Goal: Navigation & Orientation: Find specific page/section

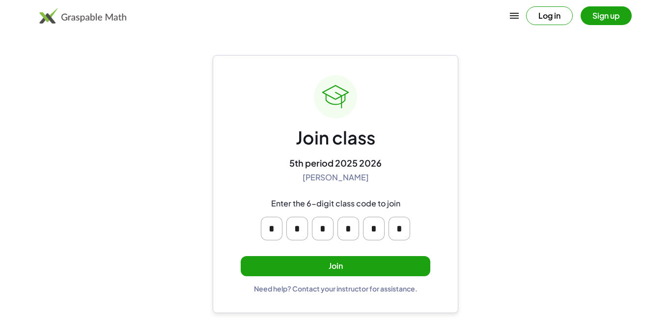
click at [312, 270] on button "Join" at bounding box center [336, 266] width 190 height 20
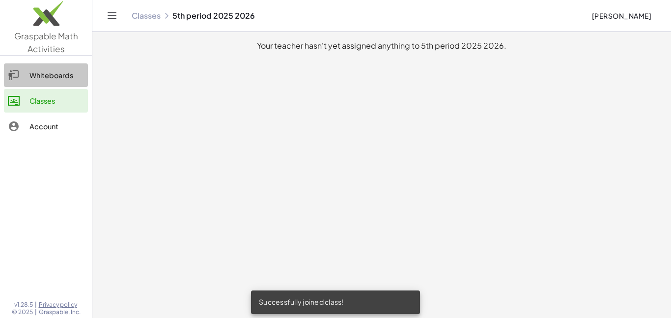
click at [35, 79] on div "Whiteboards" at bounding box center [56, 75] width 55 height 12
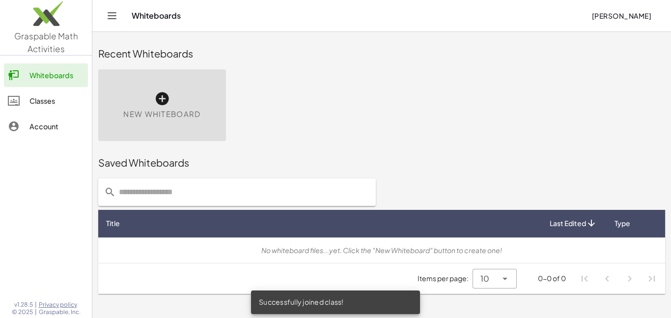
click at [41, 98] on div "Classes" at bounding box center [56, 101] width 55 height 12
